Goal: Check status: Check status

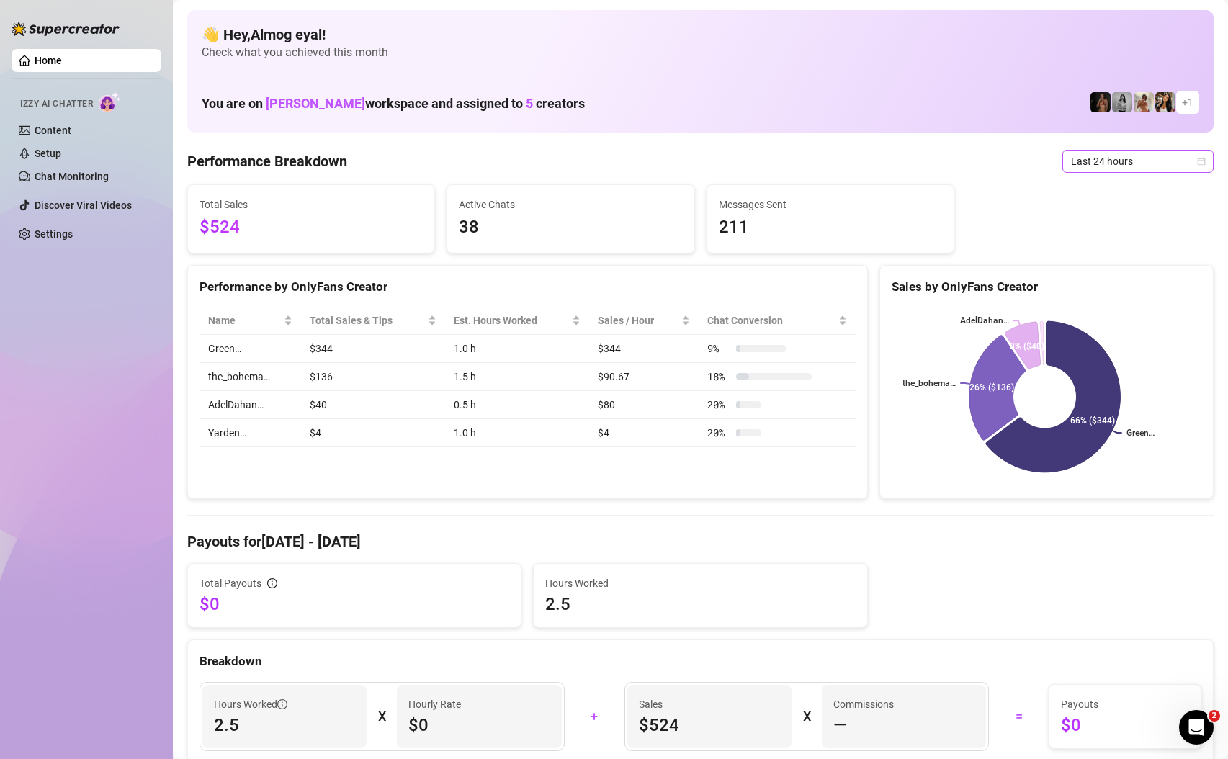
click at [1109, 162] on span "Last 24 hours" at bounding box center [1138, 162] width 134 height 22
click at [1111, 214] on div "Last 7 days" at bounding box center [1127, 213] width 128 height 16
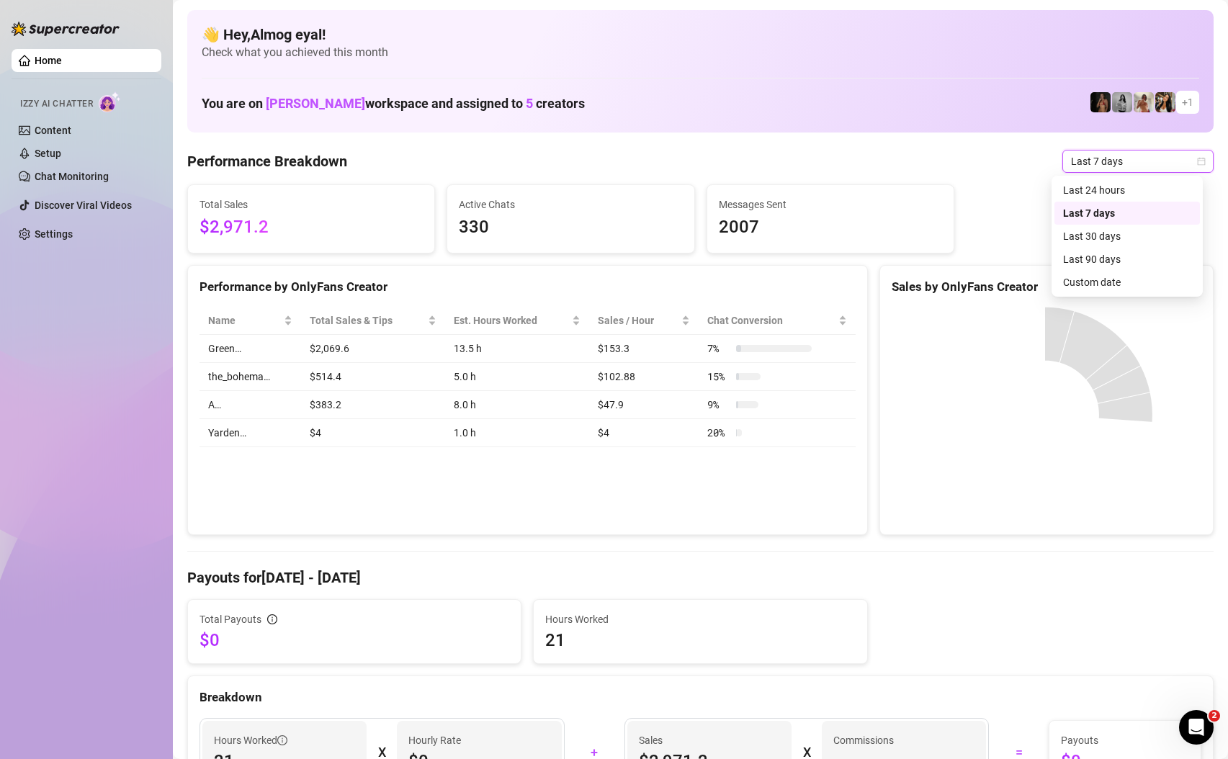
click at [1096, 164] on span "Last 7 days" at bounding box center [1138, 162] width 134 height 22
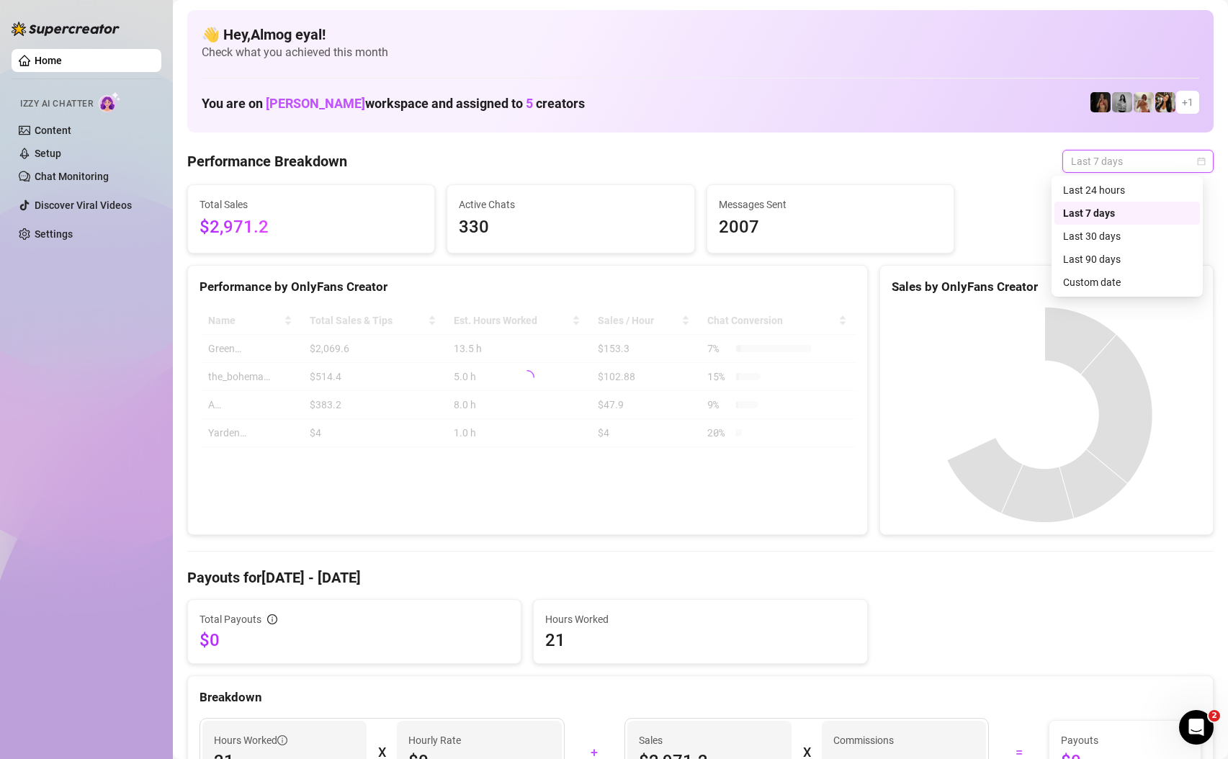
click at [1096, 166] on span "Last 7 days" at bounding box center [1138, 162] width 134 height 22
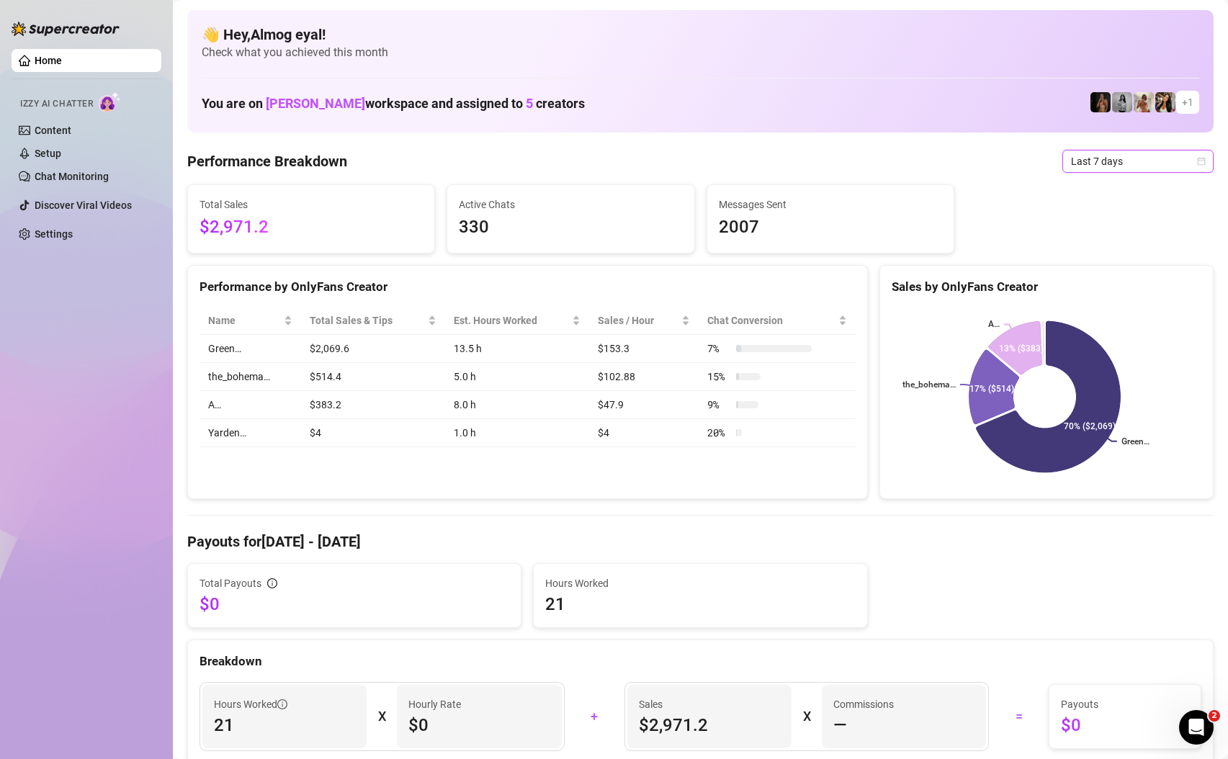
click at [1102, 154] on span "Last 7 days" at bounding box center [1138, 162] width 134 height 22
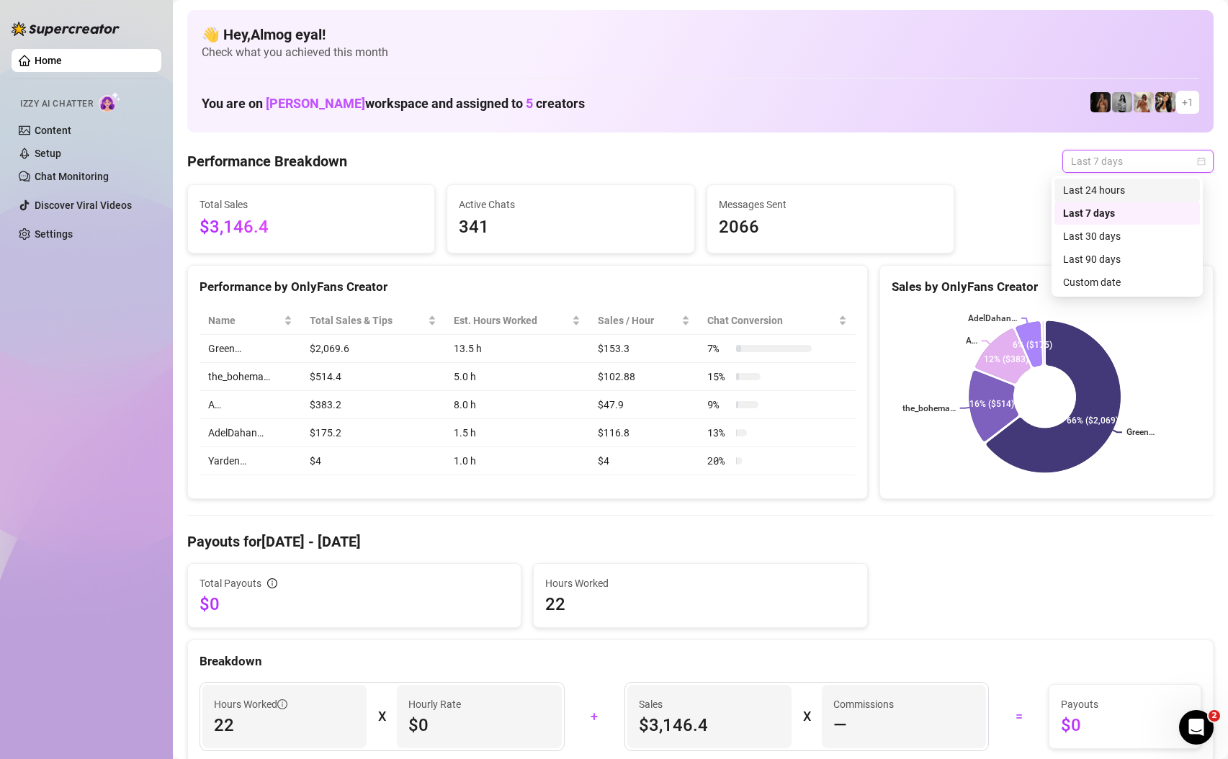
click at [1126, 192] on div "Last 24 hours" at bounding box center [1127, 190] width 128 height 16
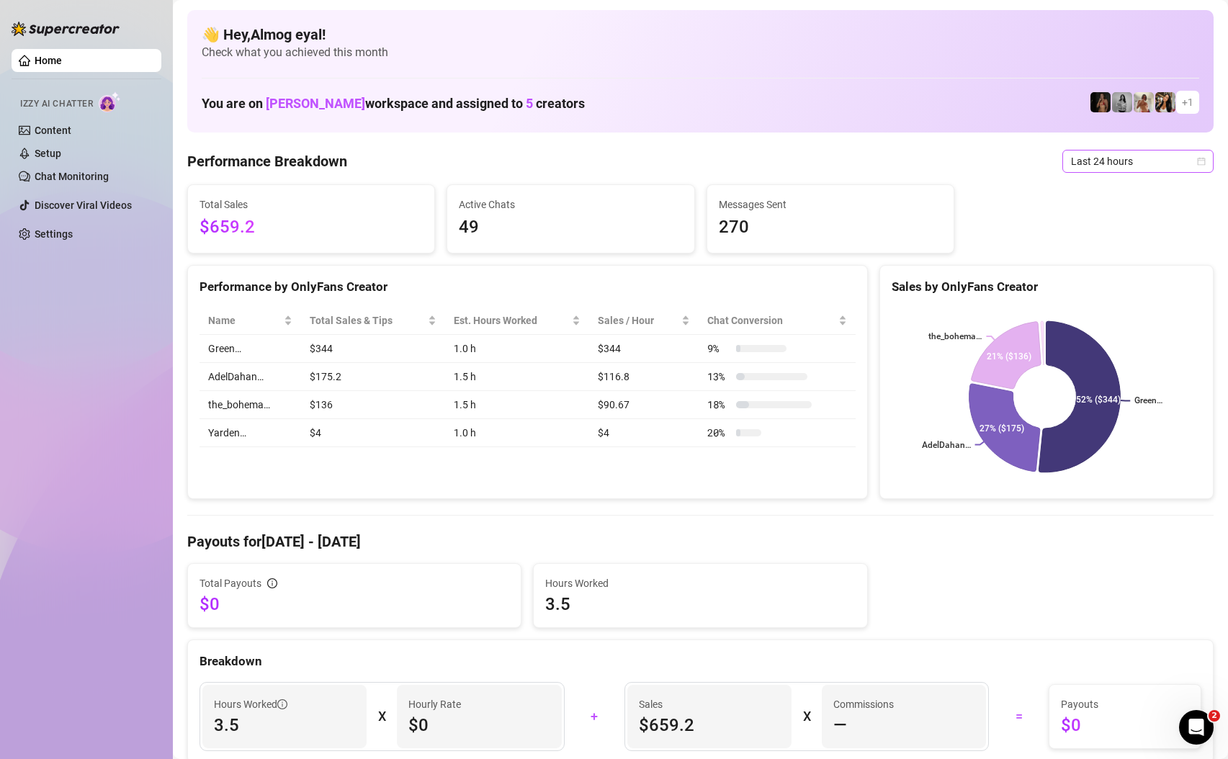
click at [1116, 171] on span "Last 24 hours" at bounding box center [1138, 162] width 134 height 22
click at [1128, 217] on div "Last 7 days" at bounding box center [1127, 213] width 128 height 16
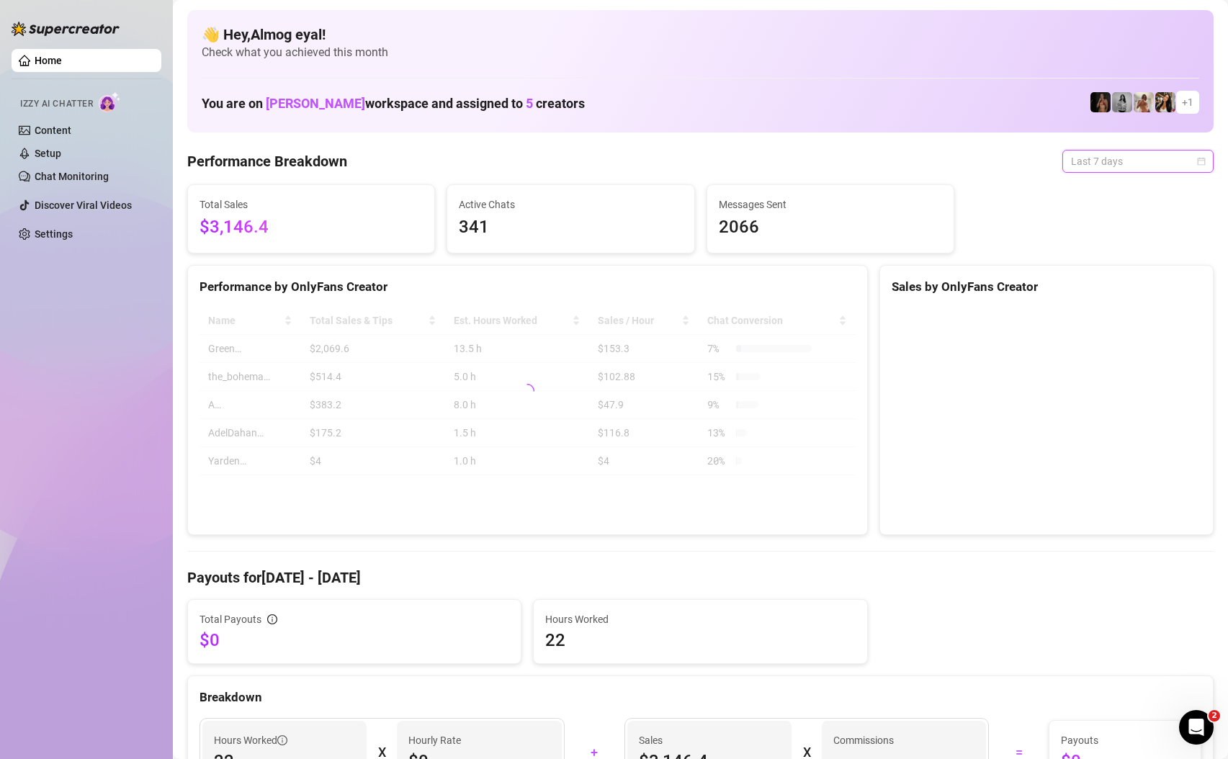
click at [1096, 156] on span "Last 7 days" at bounding box center [1138, 162] width 134 height 22
click at [1115, 192] on div "Last 24 hours" at bounding box center [1127, 190] width 128 height 16
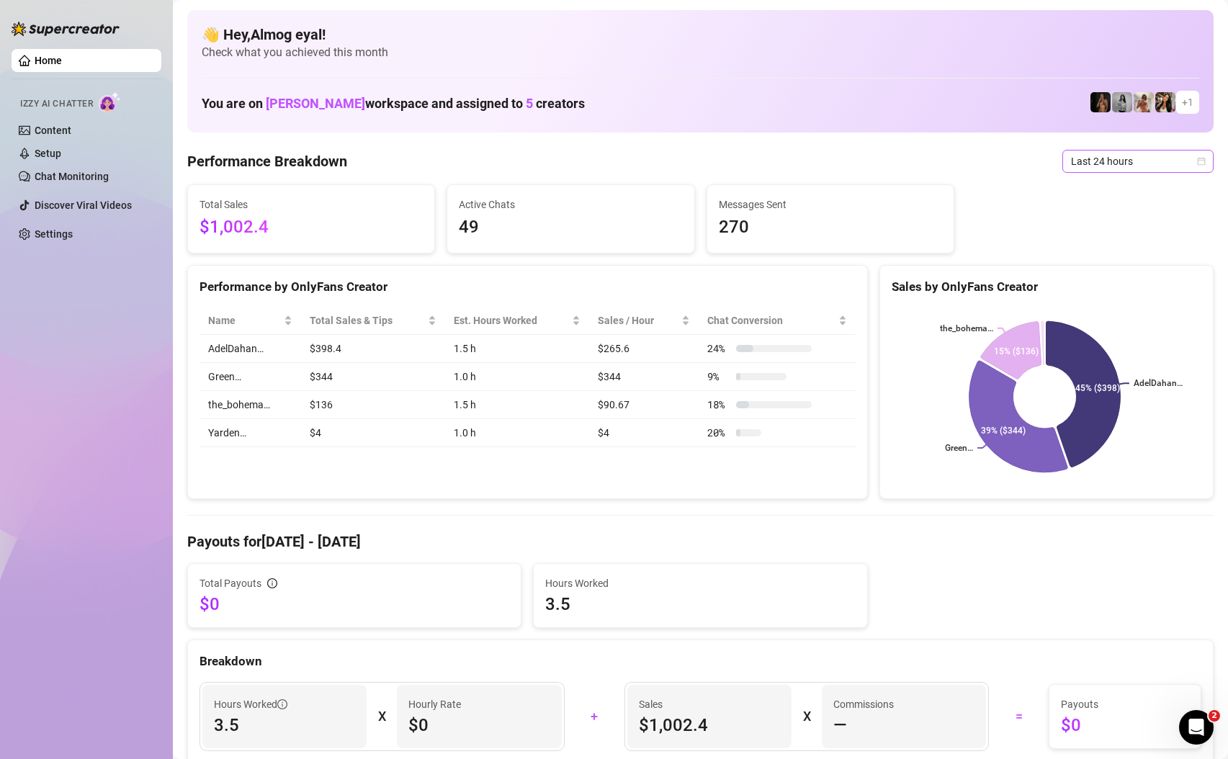
click at [1125, 154] on span "Last 24 hours" at bounding box center [1138, 162] width 134 height 22
click at [1150, 215] on div "Last 7 days" at bounding box center [1127, 213] width 128 height 16
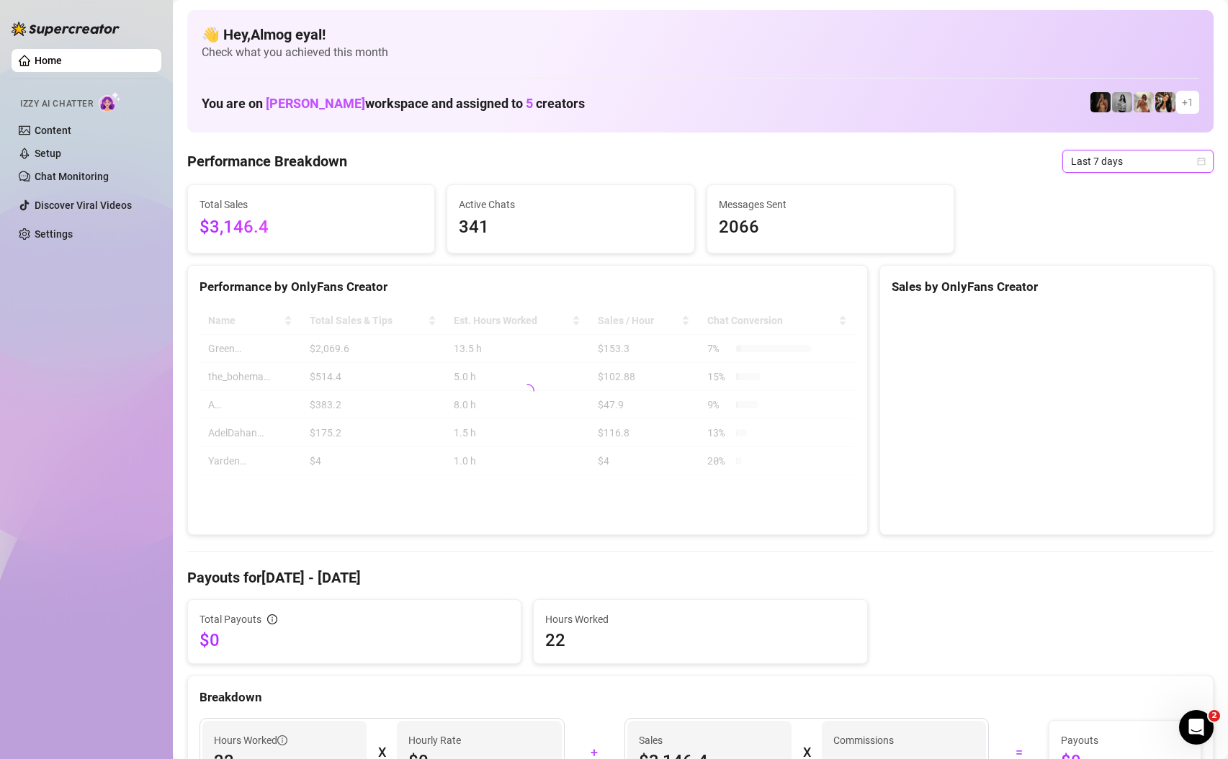
click at [1147, 156] on span "Last 7 days" at bounding box center [1138, 162] width 134 height 22
click at [1121, 187] on div "Last 24 hours" at bounding box center [1127, 190] width 128 height 16
